Goal: Navigation & Orientation: Find specific page/section

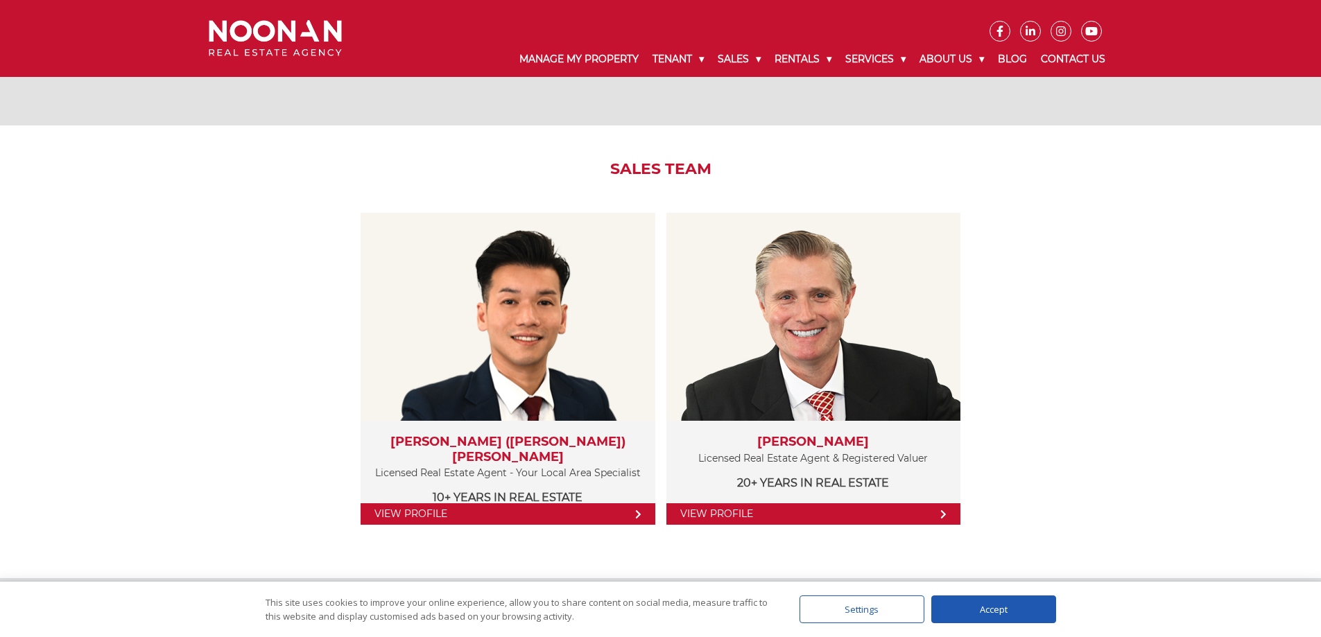
scroll to position [1456, 0]
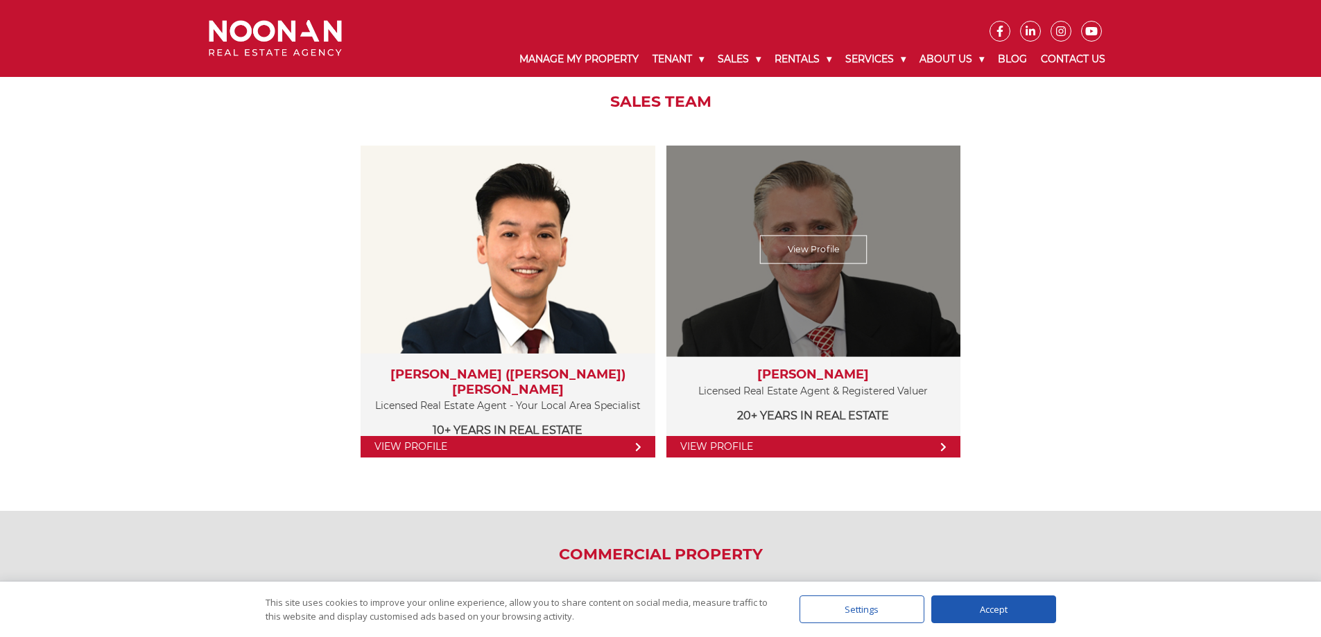
click at [939, 445] on link "View Profile" at bounding box center [813, 446] width 294 height 21
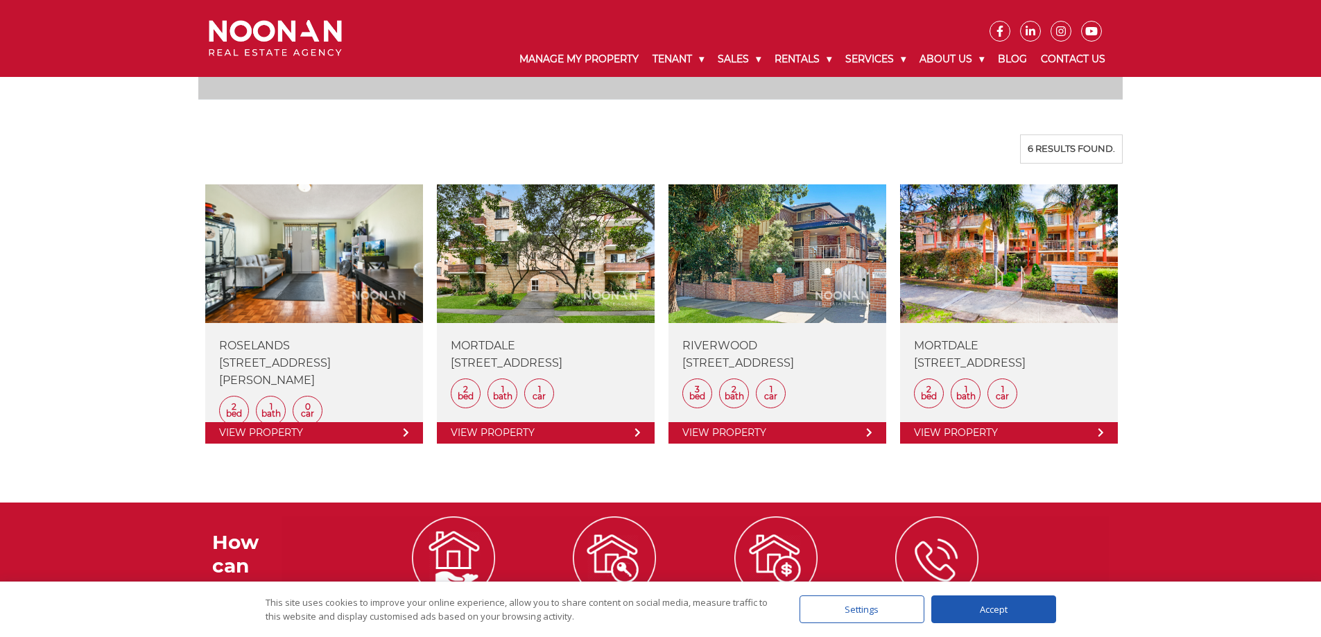
scroll to position [856, 0]
